Goal: Task Accomplishment & Management: Manage account settings

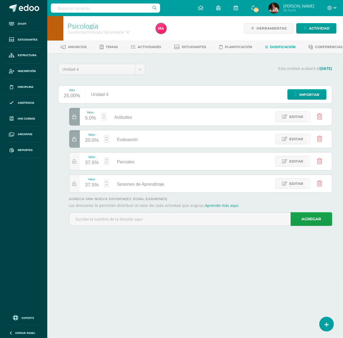
click at [93, 189] on div "37.5%" at bounding box center [92, 185] width 14 height 9
click at [300, 188] on span "Editar" at bounding box center [296, 183] width 14 height 10
click at [85, 189] on div "37.5%" at bounding box center [87, 185] width 14 height 9
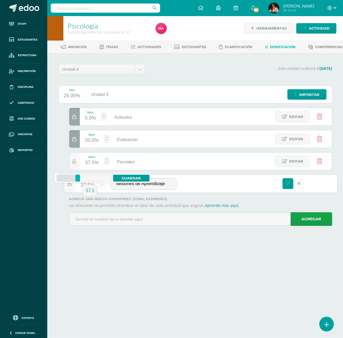
click at [86, 176] on icon at bounding box center [84, 177] width 41 height 7
click at [83, 177] on icon at bounding box center [72, 177] width 30 height 7
click at [89, 178] on icon at bounding box center [84, 177] width 41 height 7
click at [89, 178] on div at bounding box center [89, 177] width 5 height 7
click at [85, 178] on icon at bounding box center [73, 177] width 33 height 7
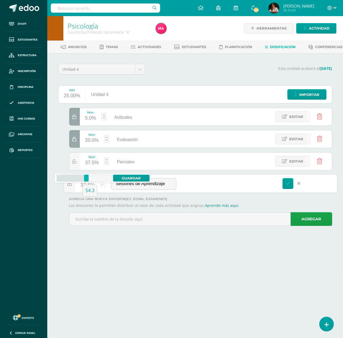
click at [86, 177] on div at bounding box center [86, 177] width 5 height 7
click at [92, 186] on input "54.3" at bounding box center [90, 190] width 14 height 11
click at [91, 187] on input "54.3" at bounding box center [90, 190] width 14 height 11
type input "55"
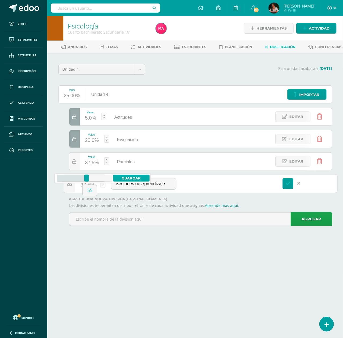
click at [125, 176] on link "Guardar" at bounding box center [131, 177] width 37 height 7
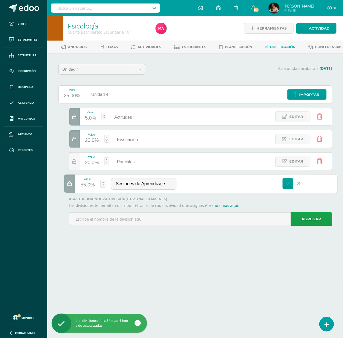
click at [118, 241] on html "Las divisiones de la Unidad 4 han sido actualizadas Staff Estudiantes Estructur…" at bounding box center [171, 120] width 343 height 241
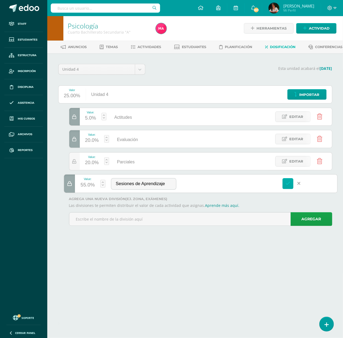
click at [287, 186] on icon at bounding box center [287, 183] width 5 height 5
